Goal: Task Accomplishment & Management: Manage account settings

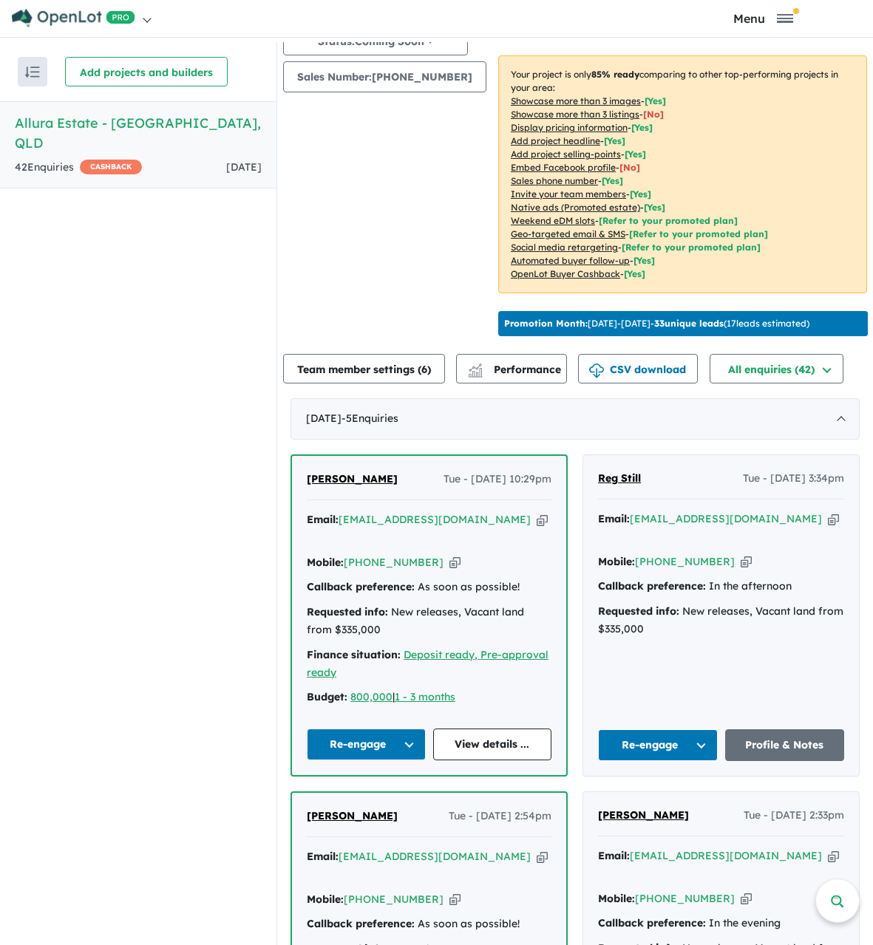
scroll to position [222, 0]
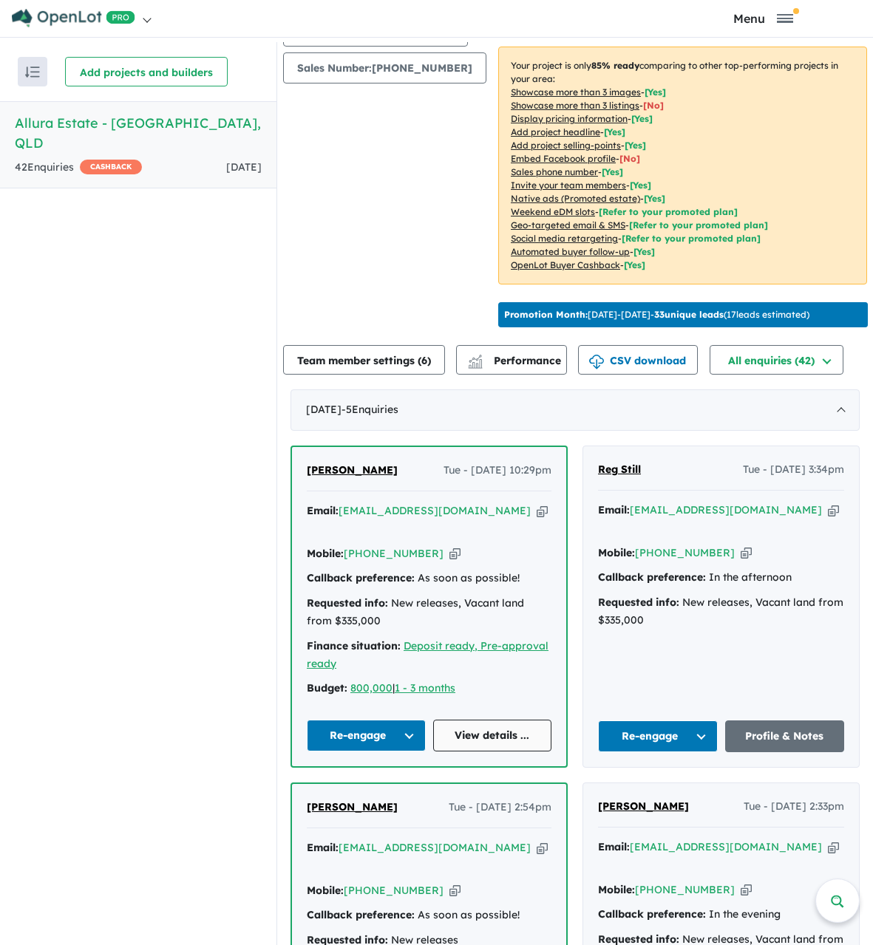
click at [483, 732] on link "View details ..." at bounding box center [492, 736] width 119 height 32
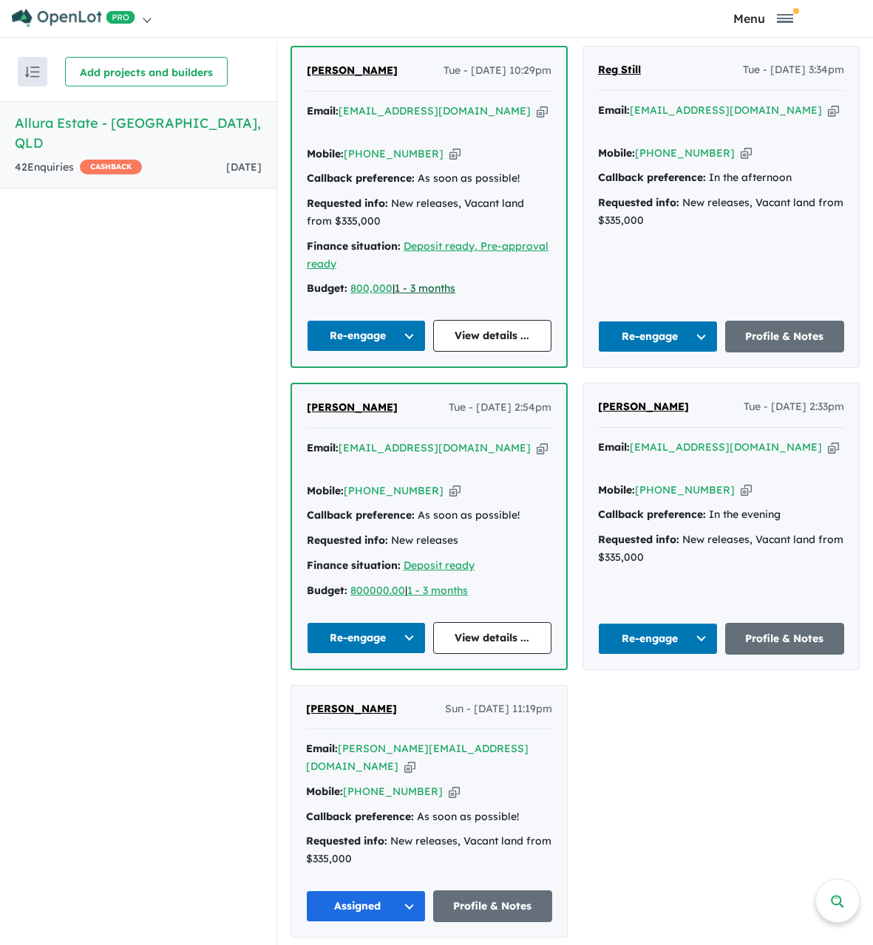
scroll to position [596, 0]
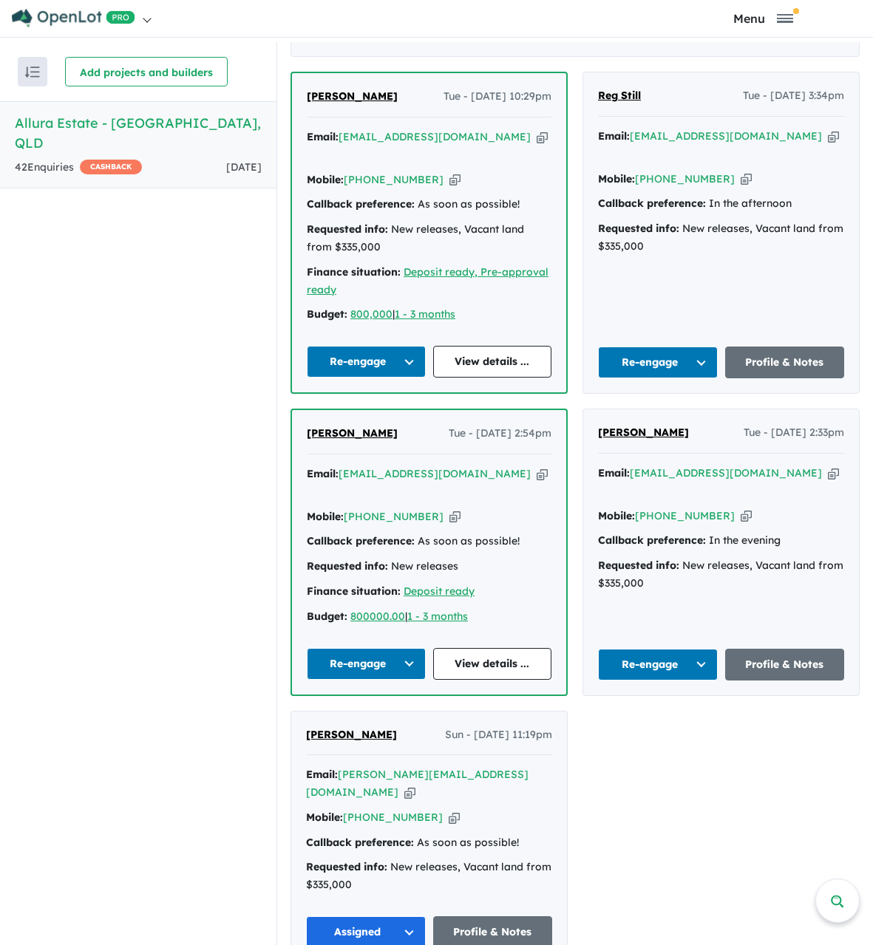
click at [370, 916] on button "Assigned" at bounding box center [366, 932] width 120 height 32
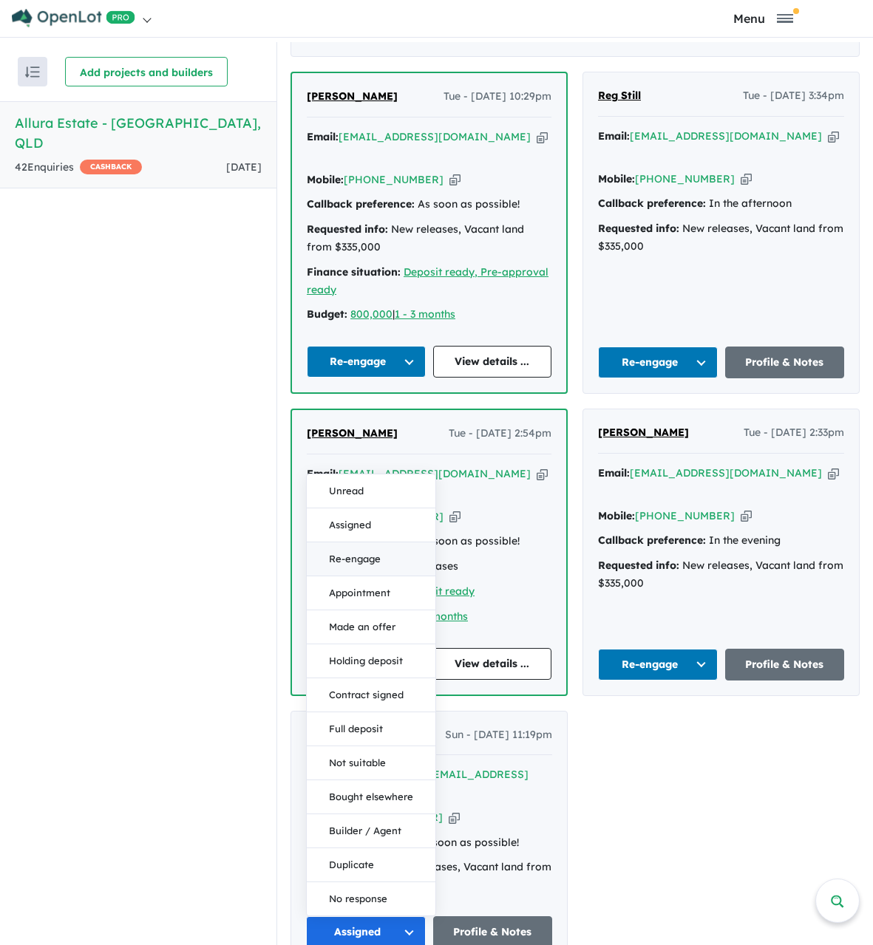
click at [384, 542] on button "Re-engage" at bounding box center [371, 559] width 129 height 34
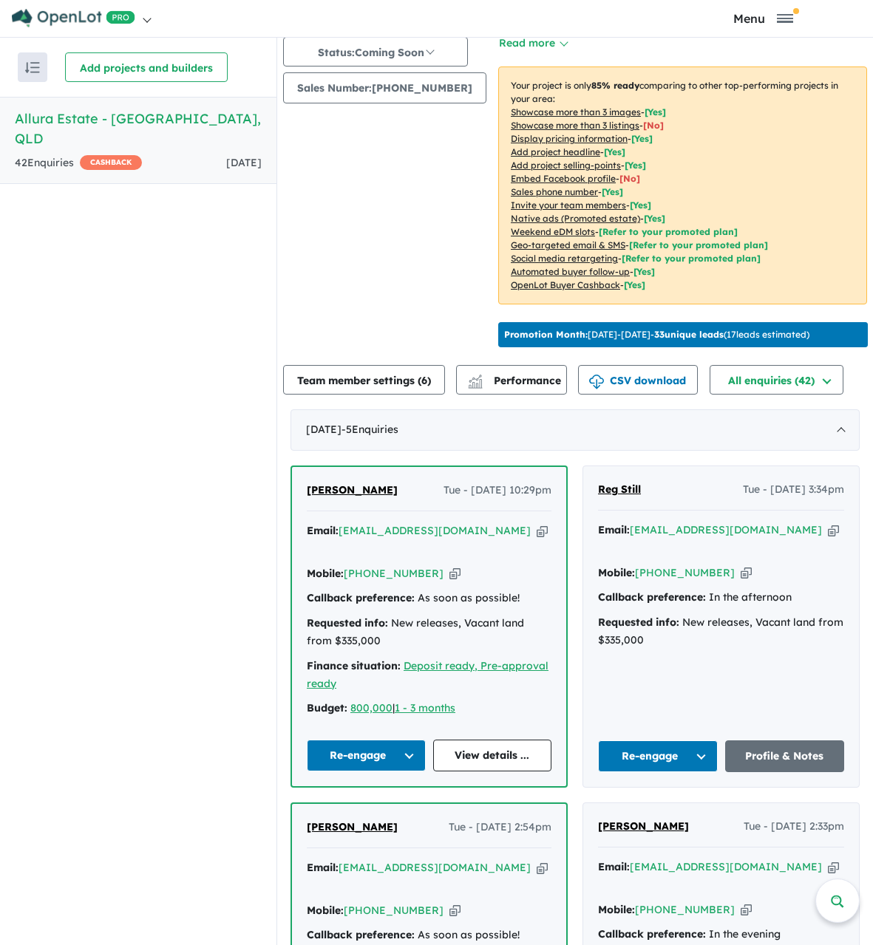
scroll to position [0, 0]
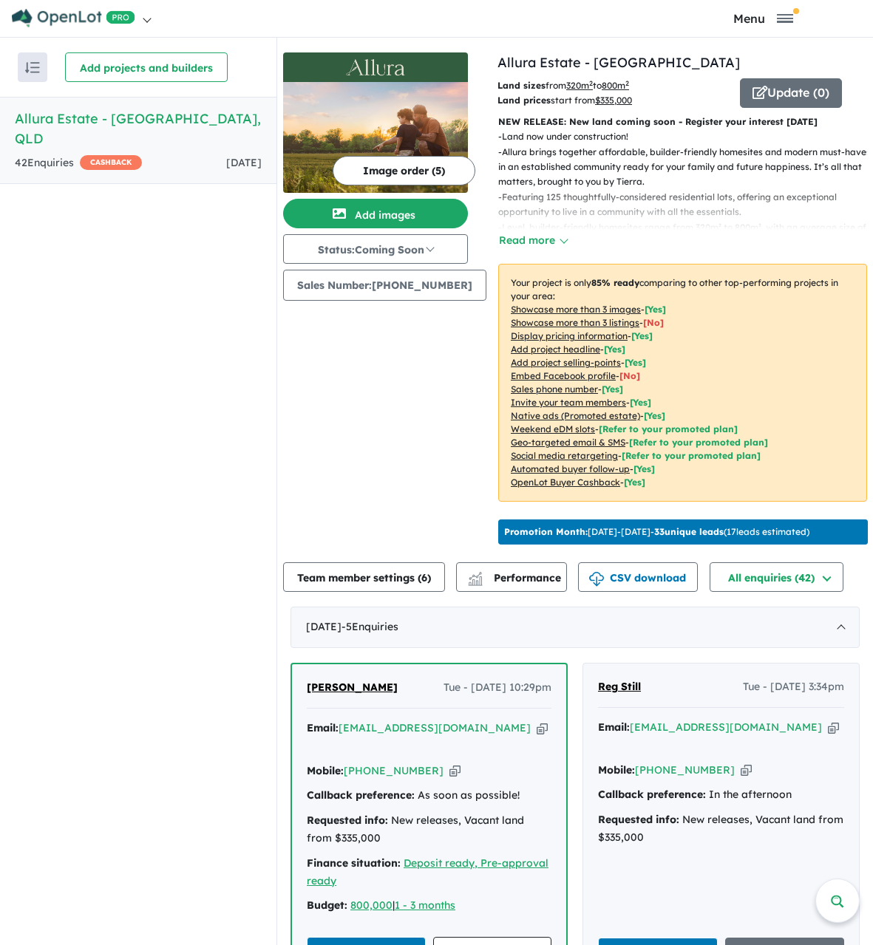
click at [50, 154] on div "42 Enquir ies ( 0 unread) CASHBACK" at bounding box center [78, 163] width 127 height 18
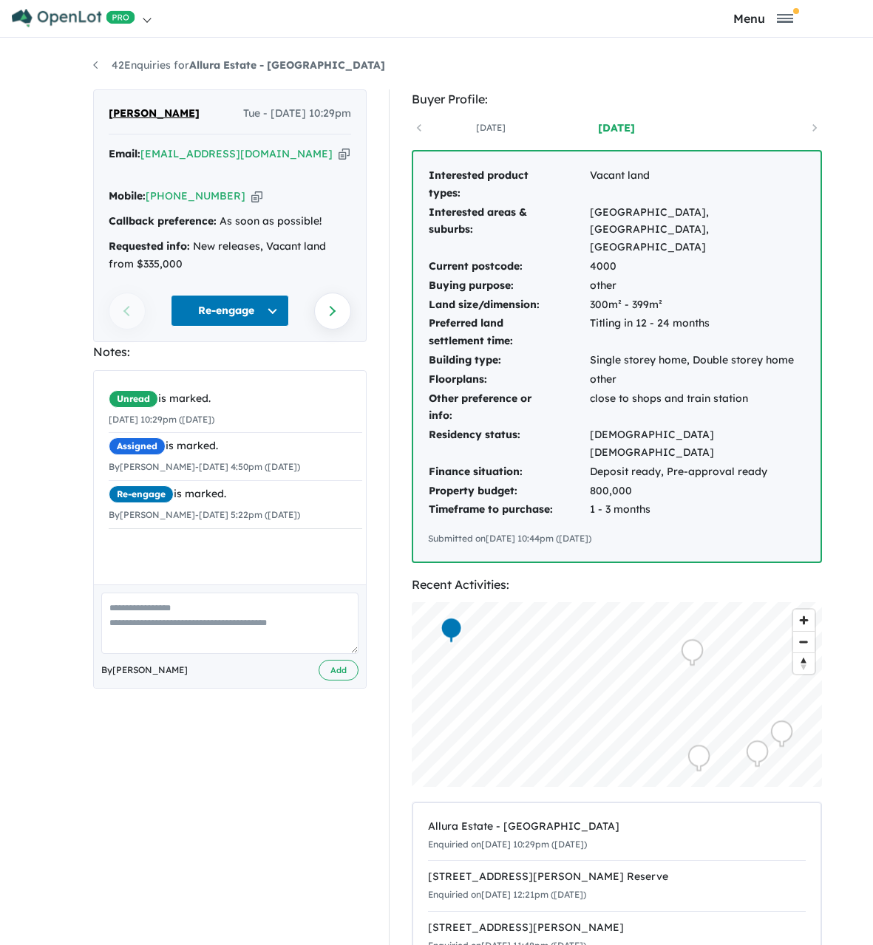
click at [237, 295] on button "Re-engage" at bounding box center [230, 311] width 118 height 32
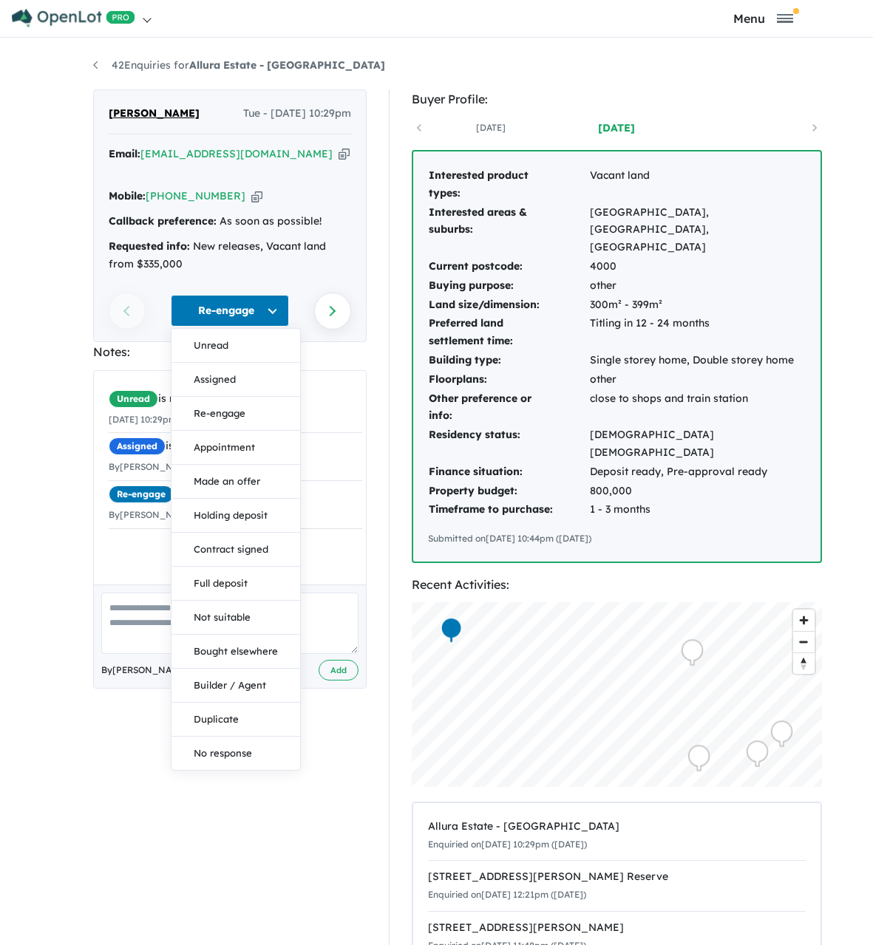
click at [729, 34] on nav "Homepage My Dashboard (1) Buyer Demand Index Suburb/Council Report Sales Traini…" at bounding box center [436, 18] width 851 height 37
